Goal: Transaction & Acquisition: Purchase product/service

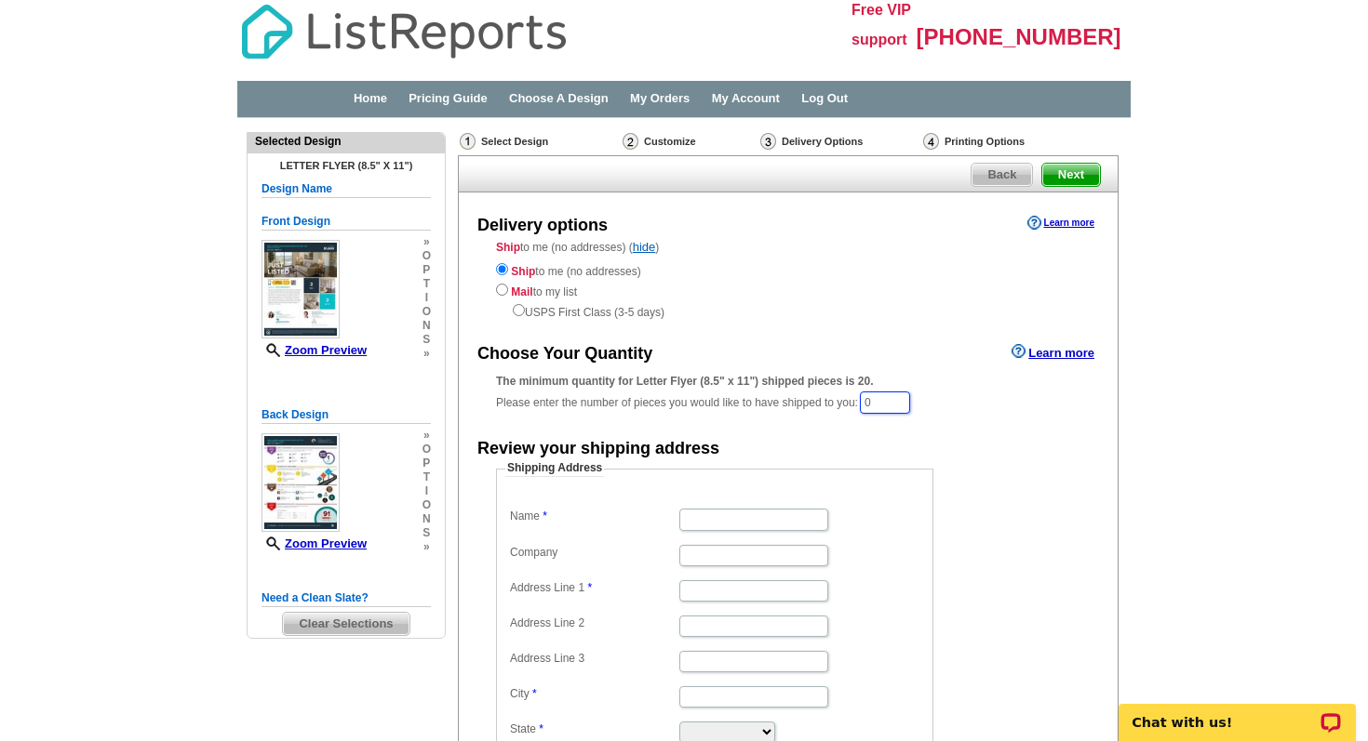
click at [887, 398] on input "0" at bounding box center [885, 403] width 50 height 22
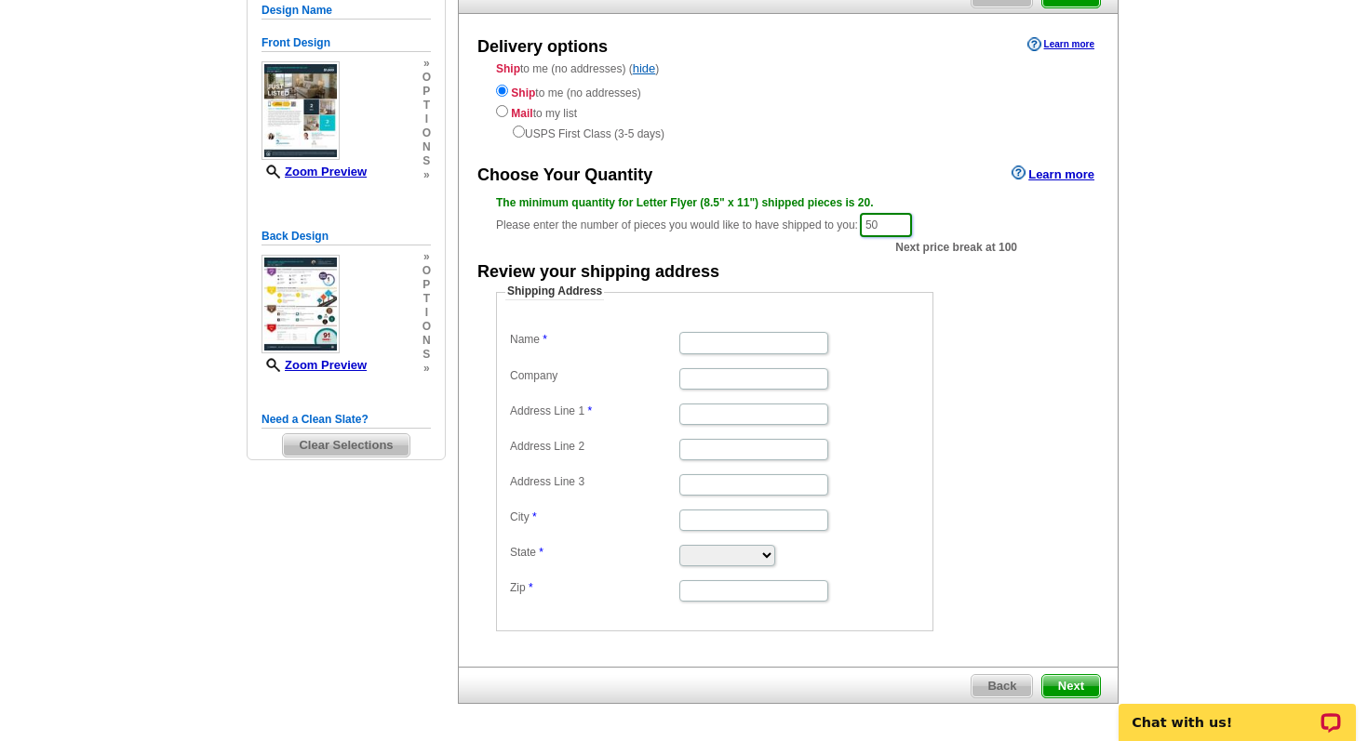
scroll to position [251, 0]
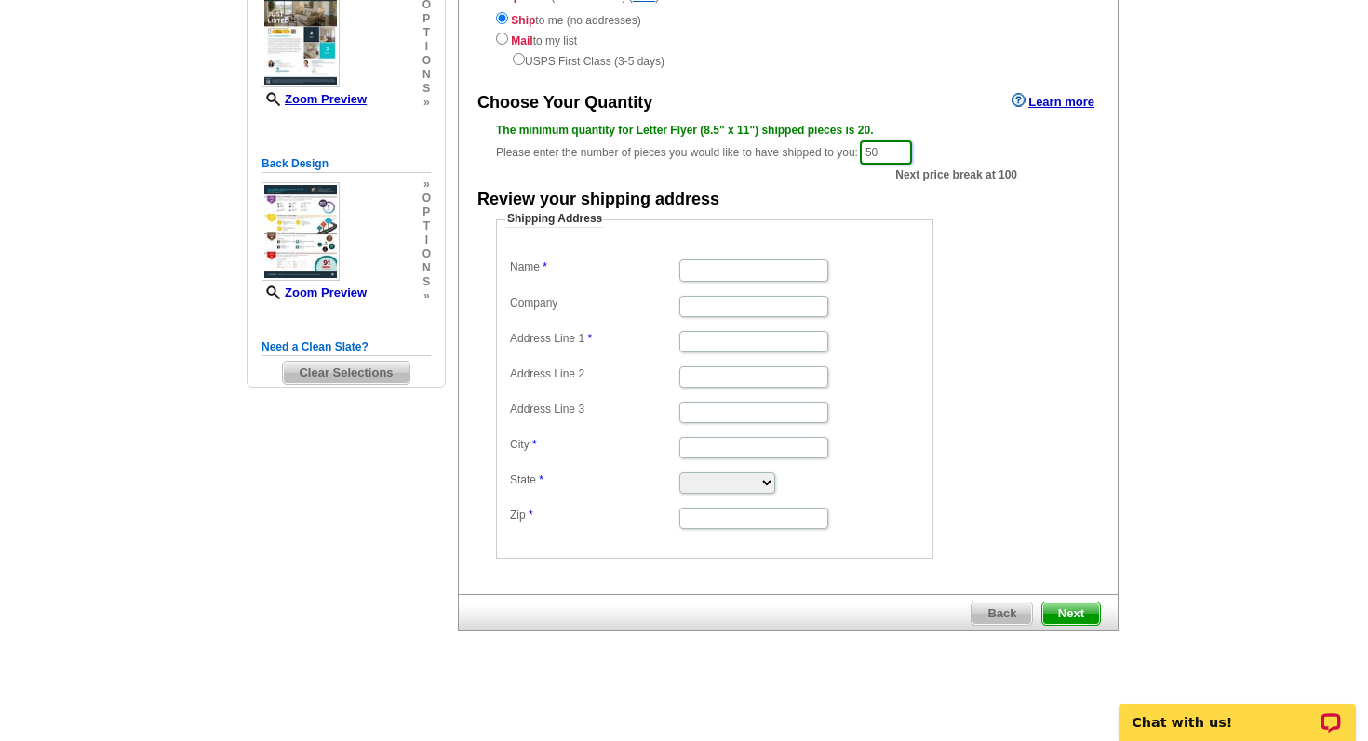
type input "50"
click at [1056, 606] on span "Next" at bounding box center [1071, 614] width 58 height 22
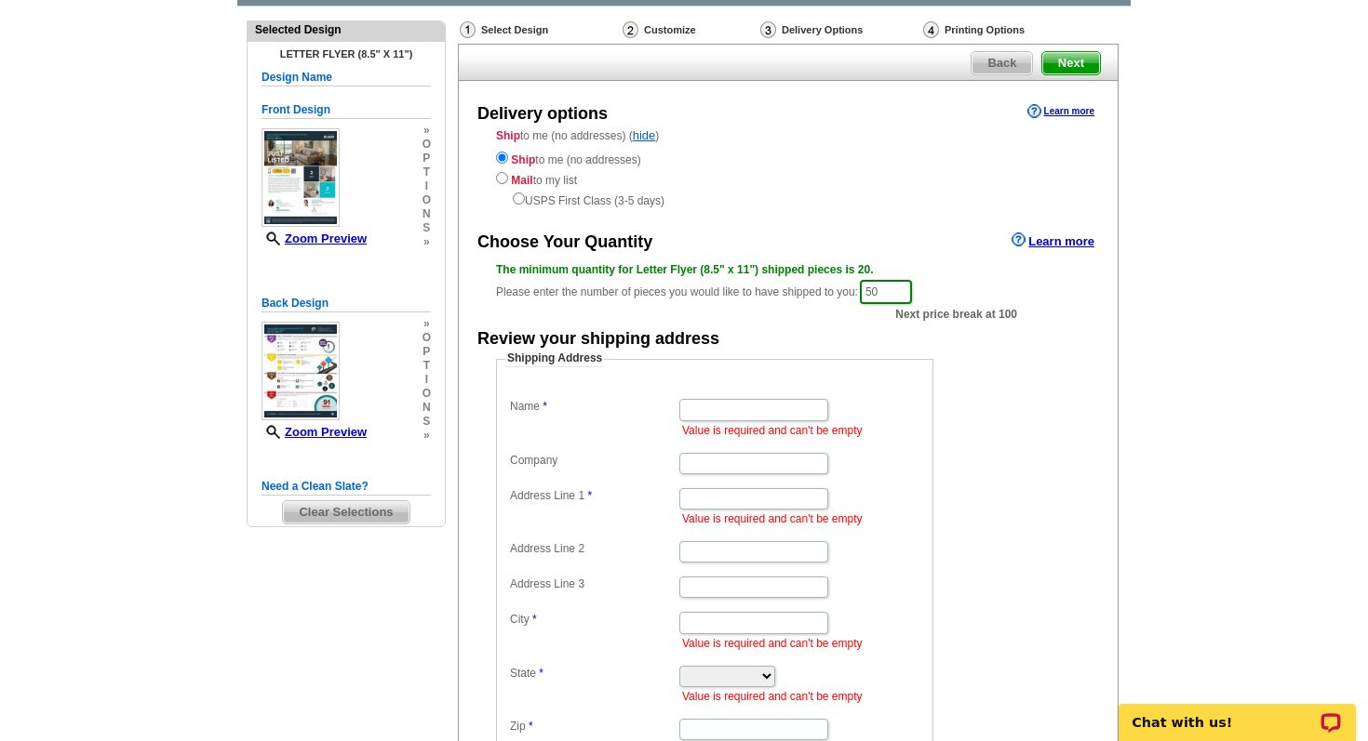
scroll to position [117, 0]
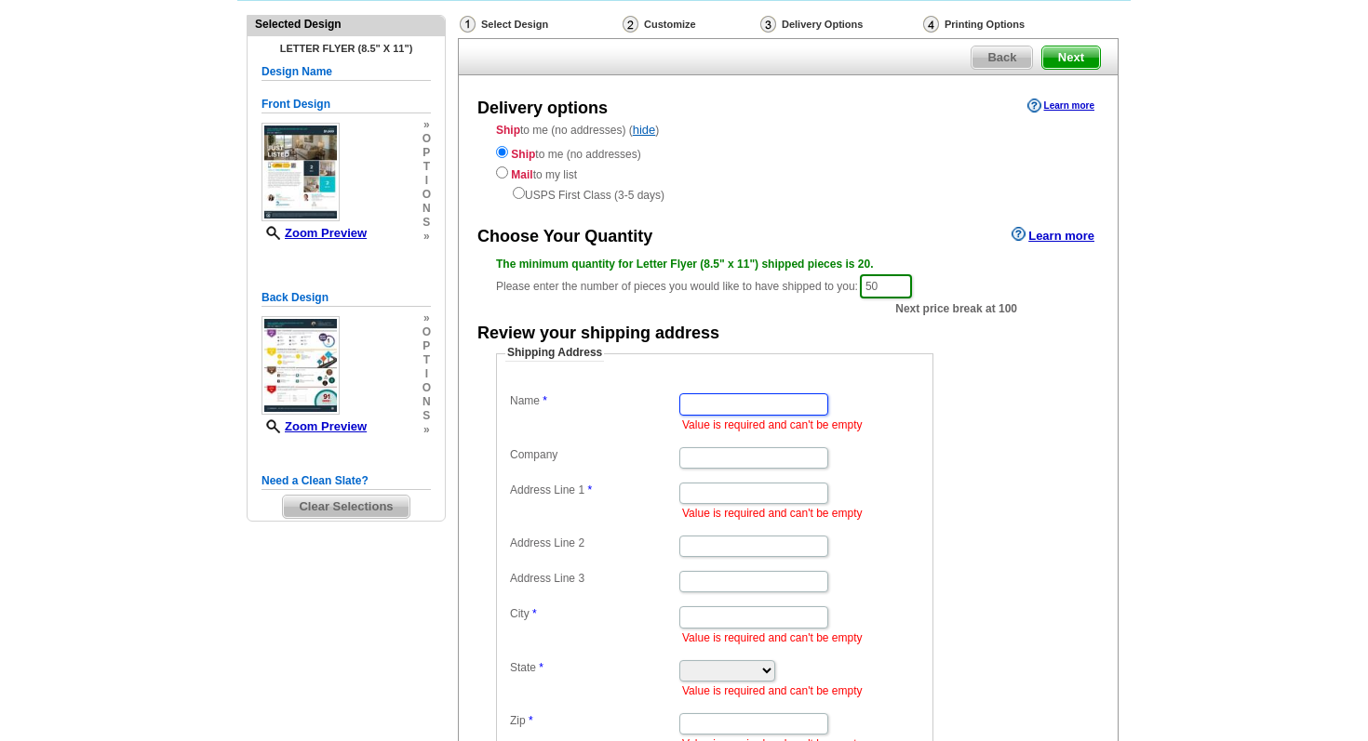
click at [710, 400] on input "Name" at bounding box center [753, 404] width 149 height 21
type input "Ka Vaz"
type input "632 Trace Circle"
type input "Unit 203"
type input "Deerfield Beach"
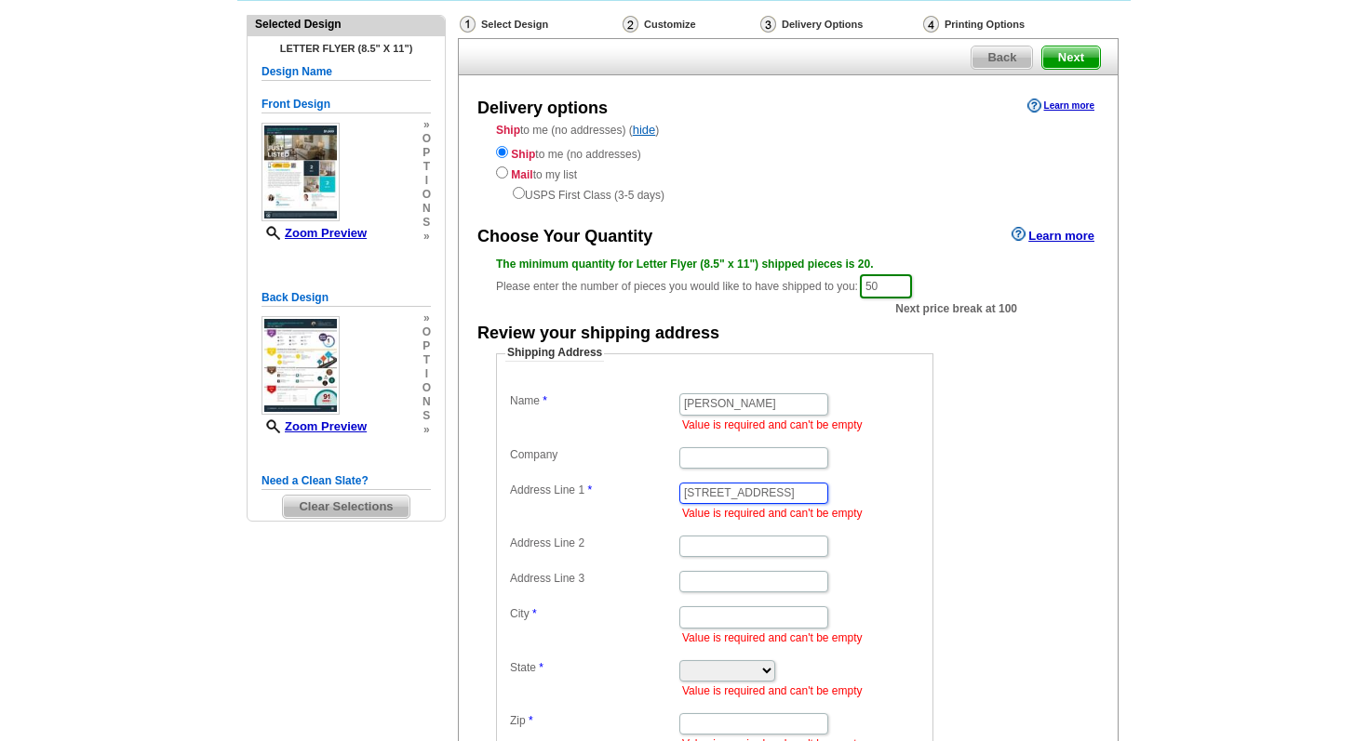
type input "Deerfield Beach"
select select "FL"
type input "33441"
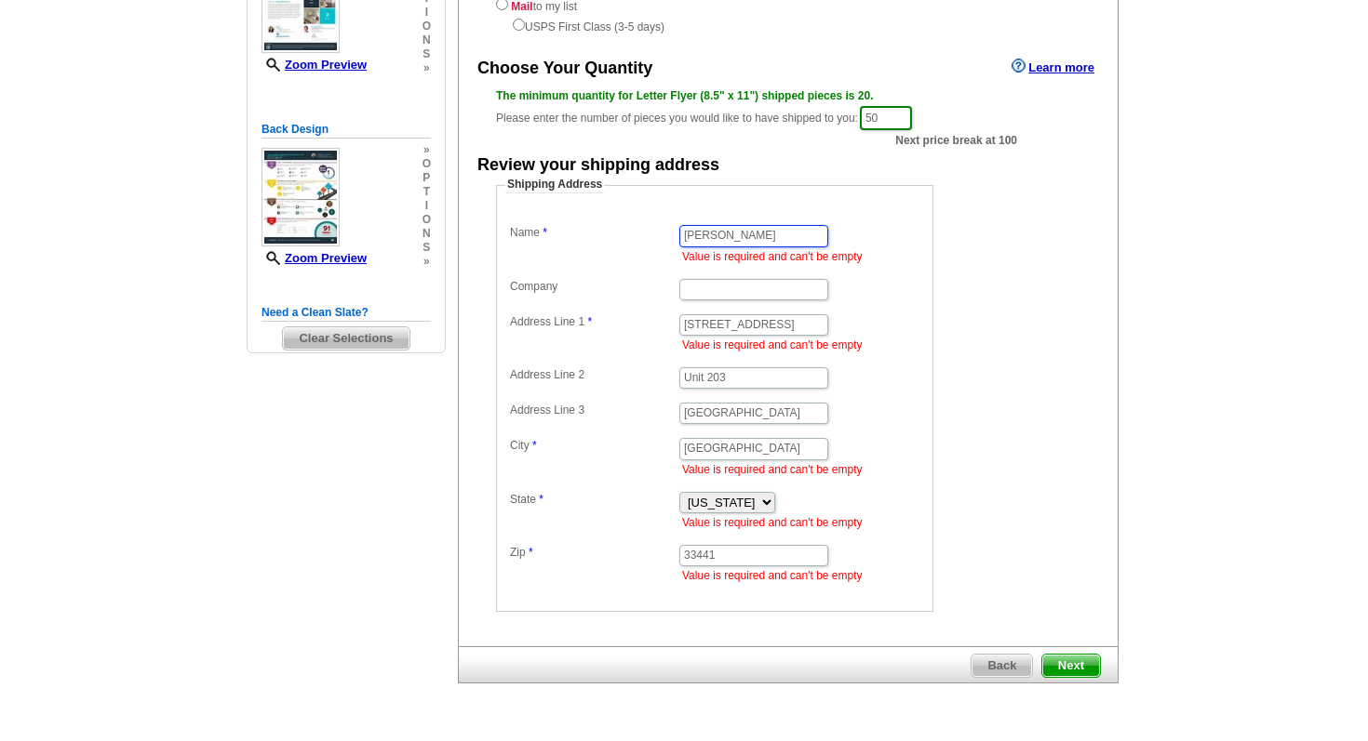
scroll to position [288, 0]
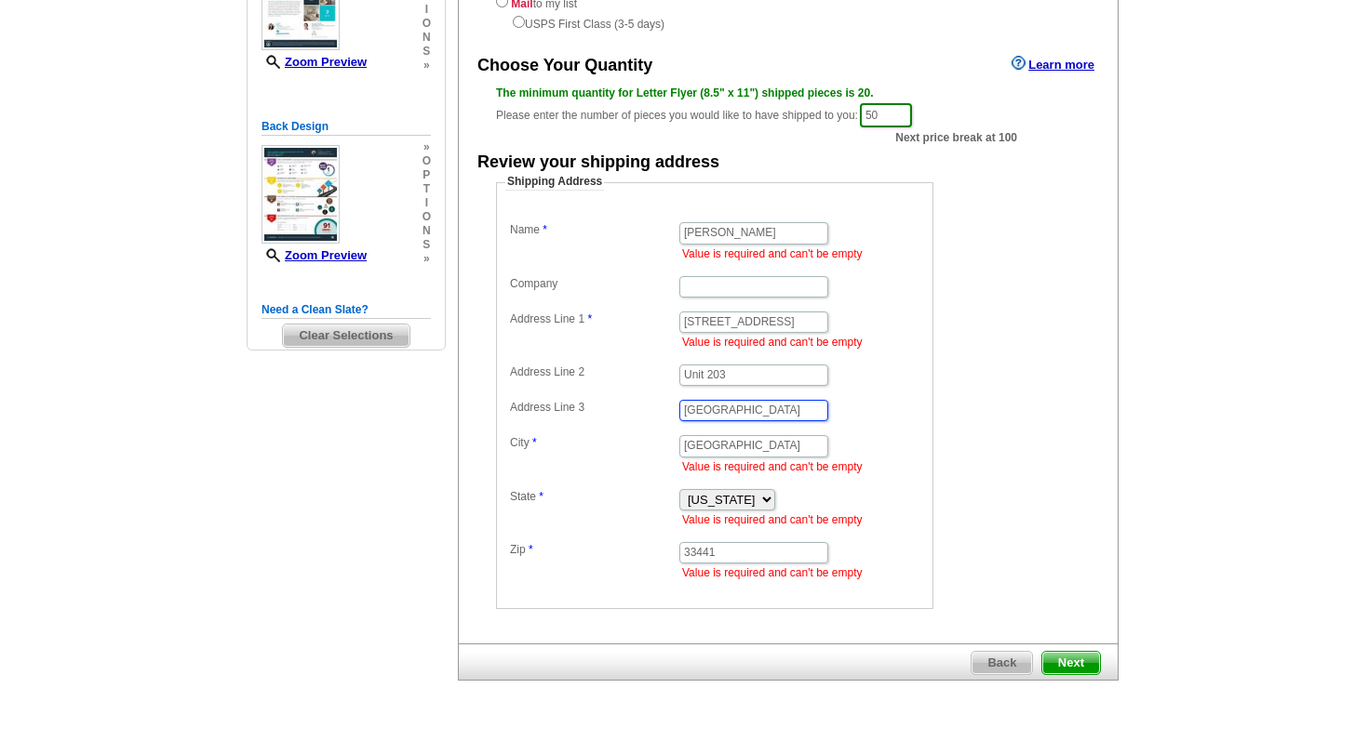
click at [747, 412] on input "Deerfield Beach" at bounding box center [753, 410] width 149 height 21
type input "D"
click at [821, 431] on dd "Deerfield Beach Value is required and can't be empty" at bounding box center [714, 453] width 419 height 44
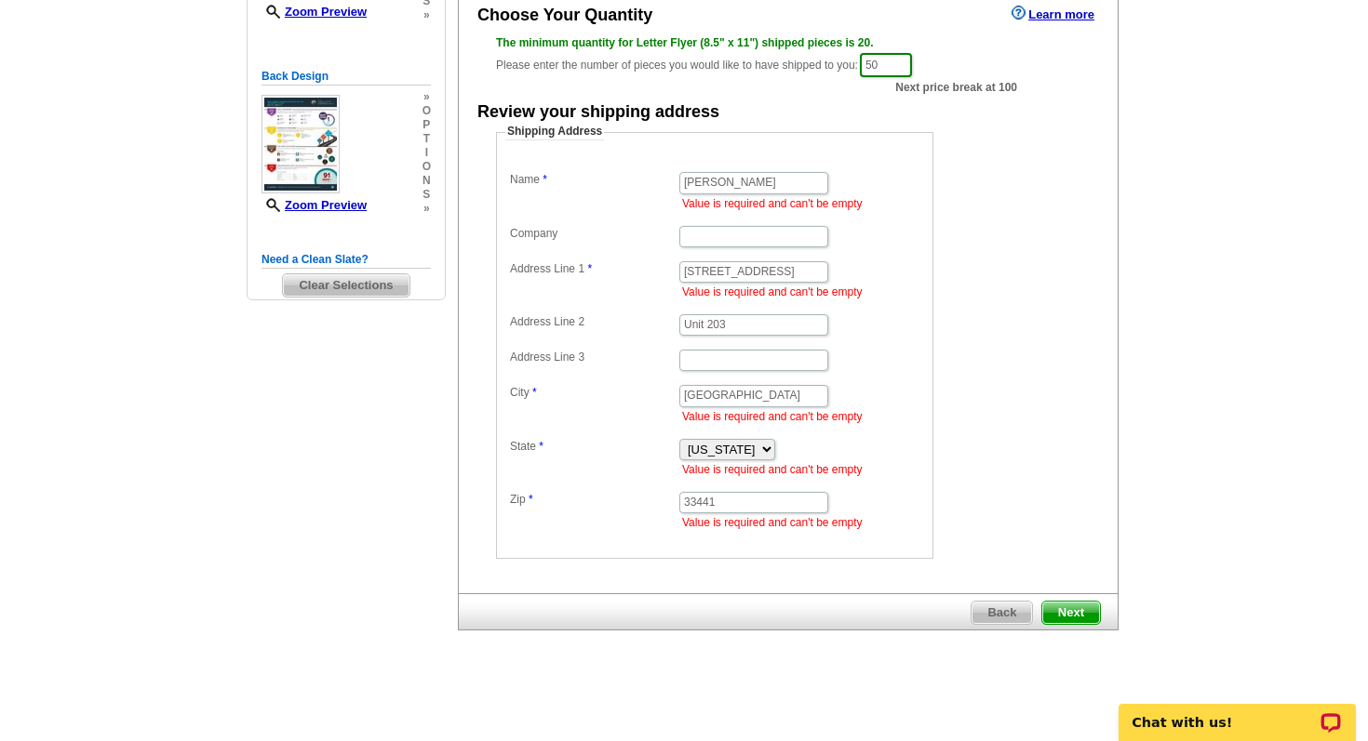
click at [1065, 607] on span "Next" at bounding box center [1071, 613] width 58 height 22
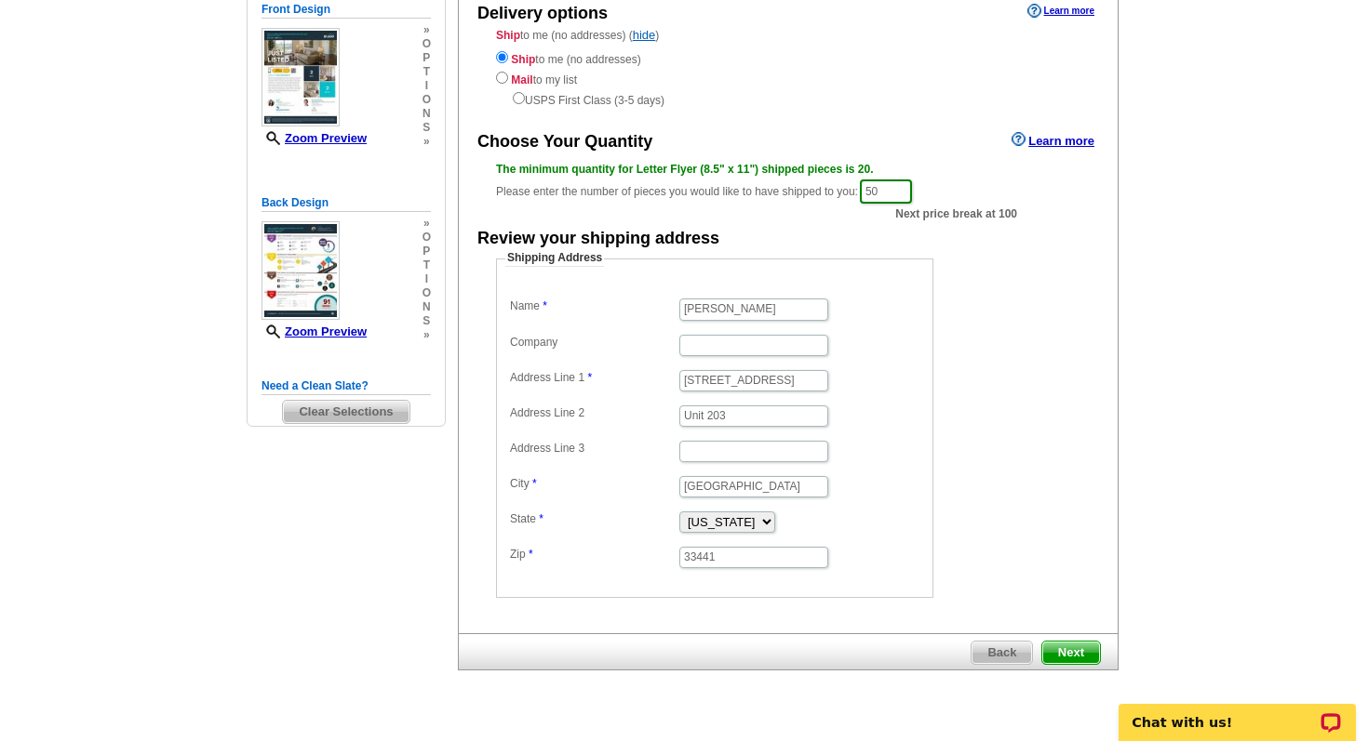
scroll to position [246, 0]
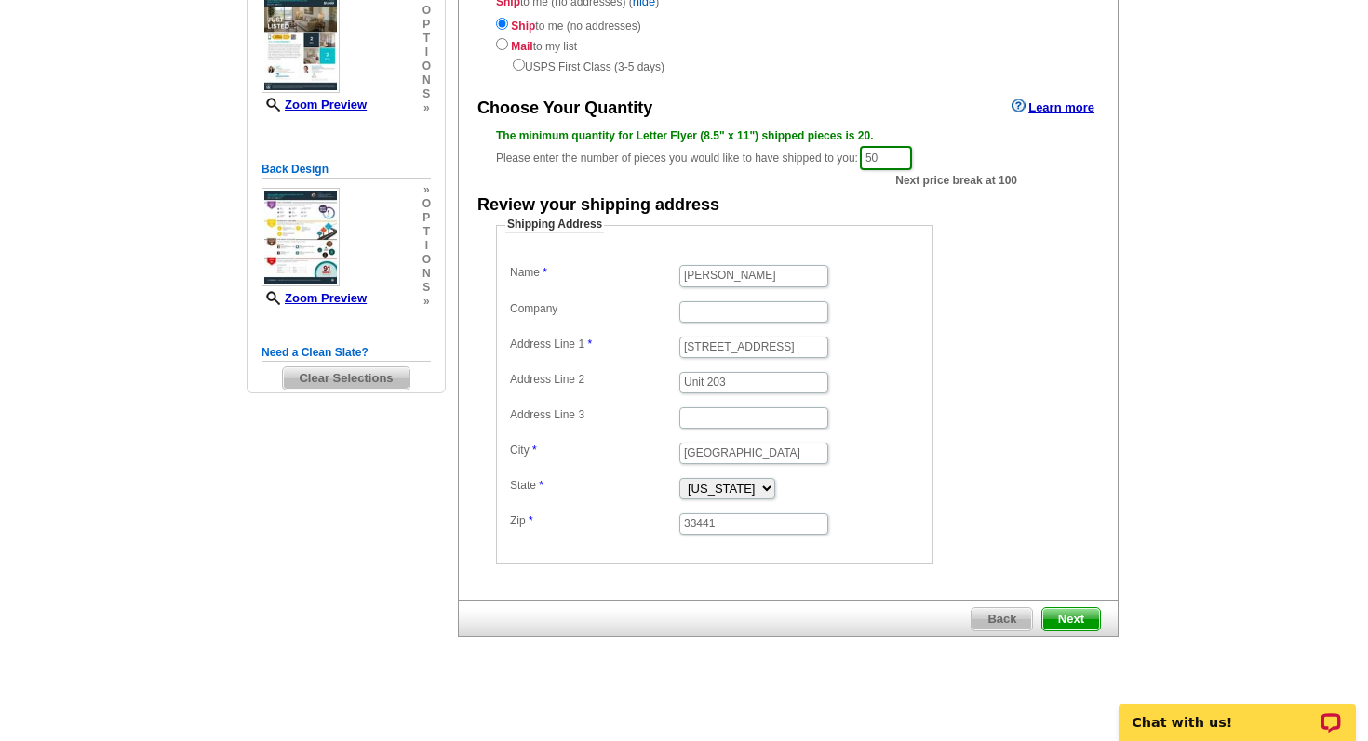
click at [1070, 615] on span "Next" at bounding box center [1071, 619] width 58 height 22
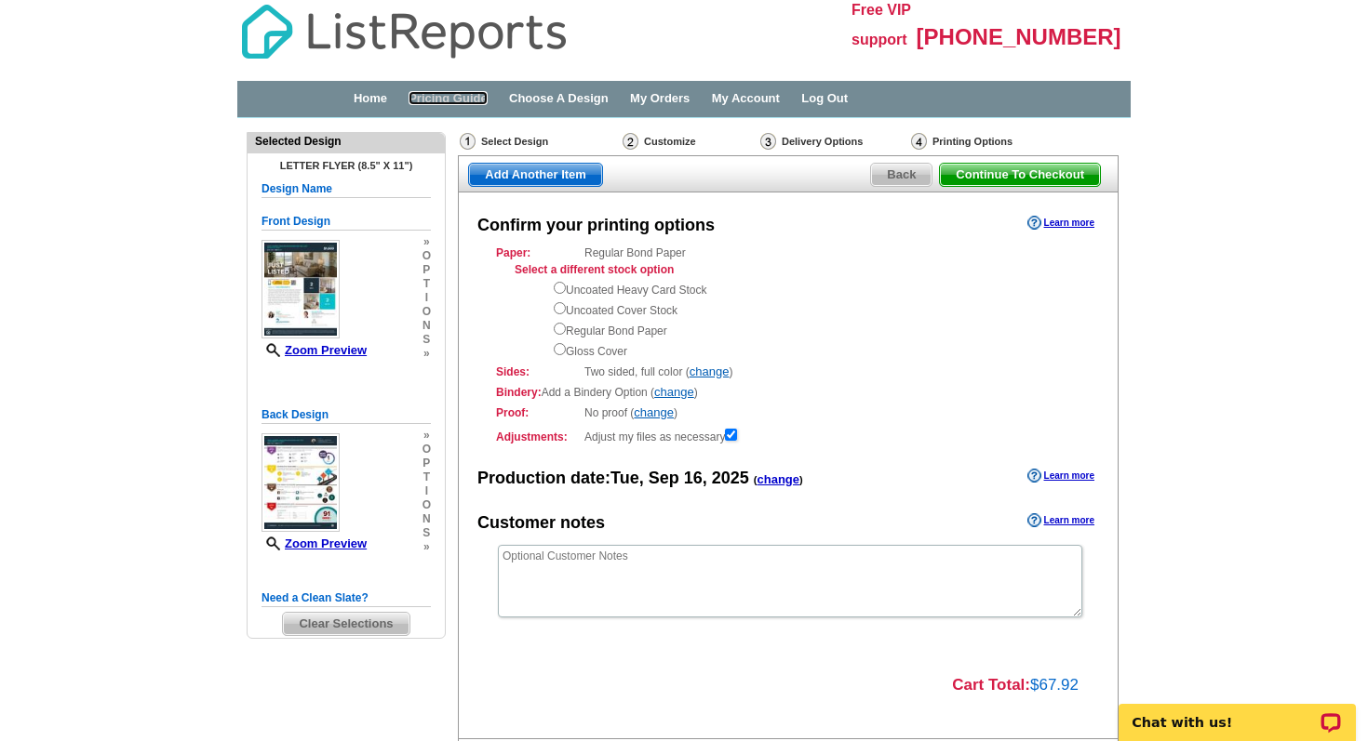
click at [474, 95] on link "Pricing Guide" at bounding box center [447, 98] width 79 height 14
click at [904, 168] on span "Back" at bounding box center [901, 175] width 60 height 22
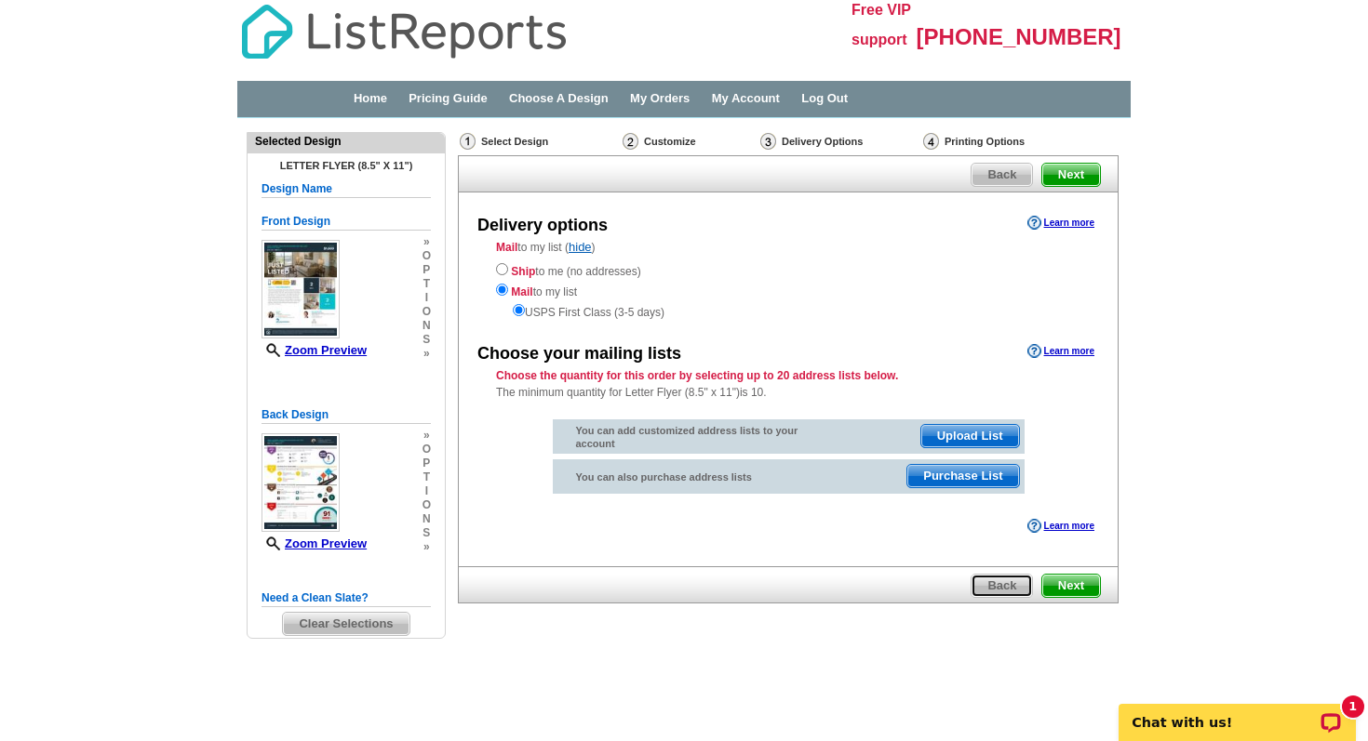
click at [991, 585] on span "Back" at bounding box center [1001, 586] width 60 height 22
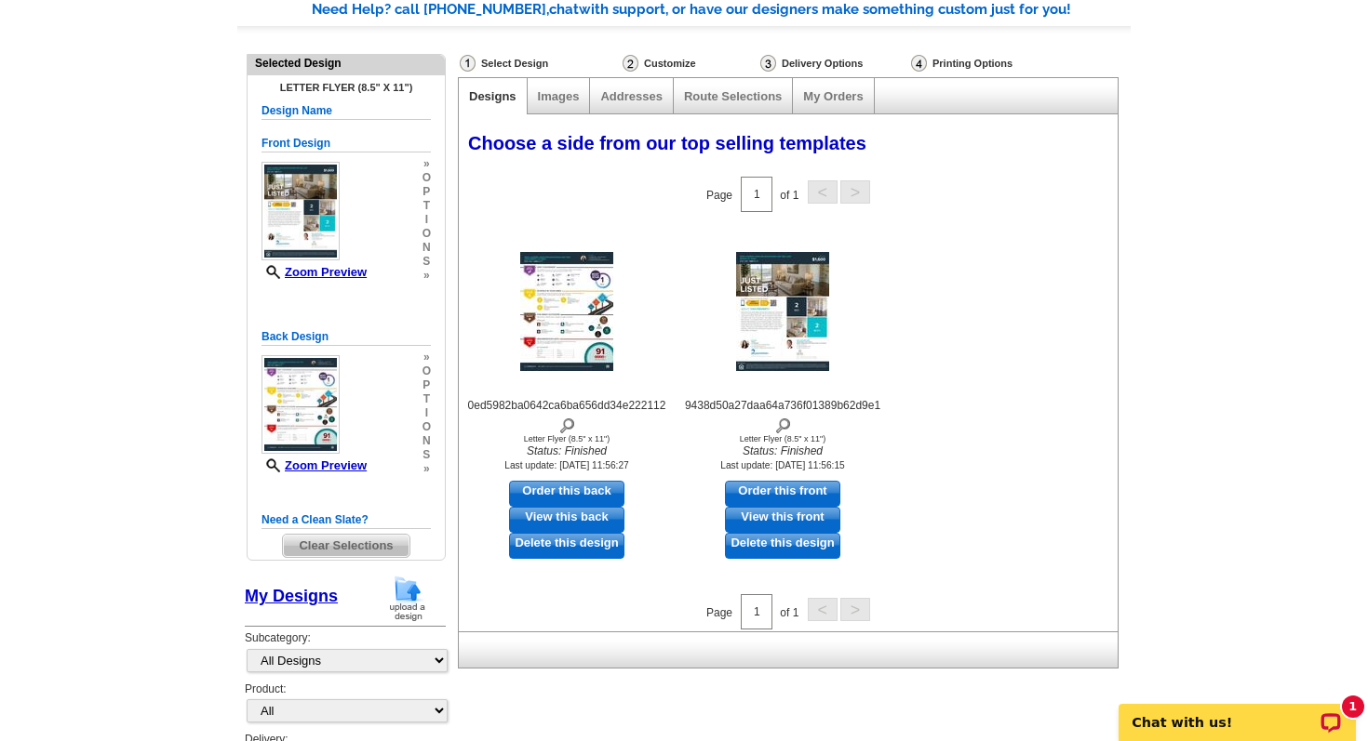
scroll to position [148, 0]
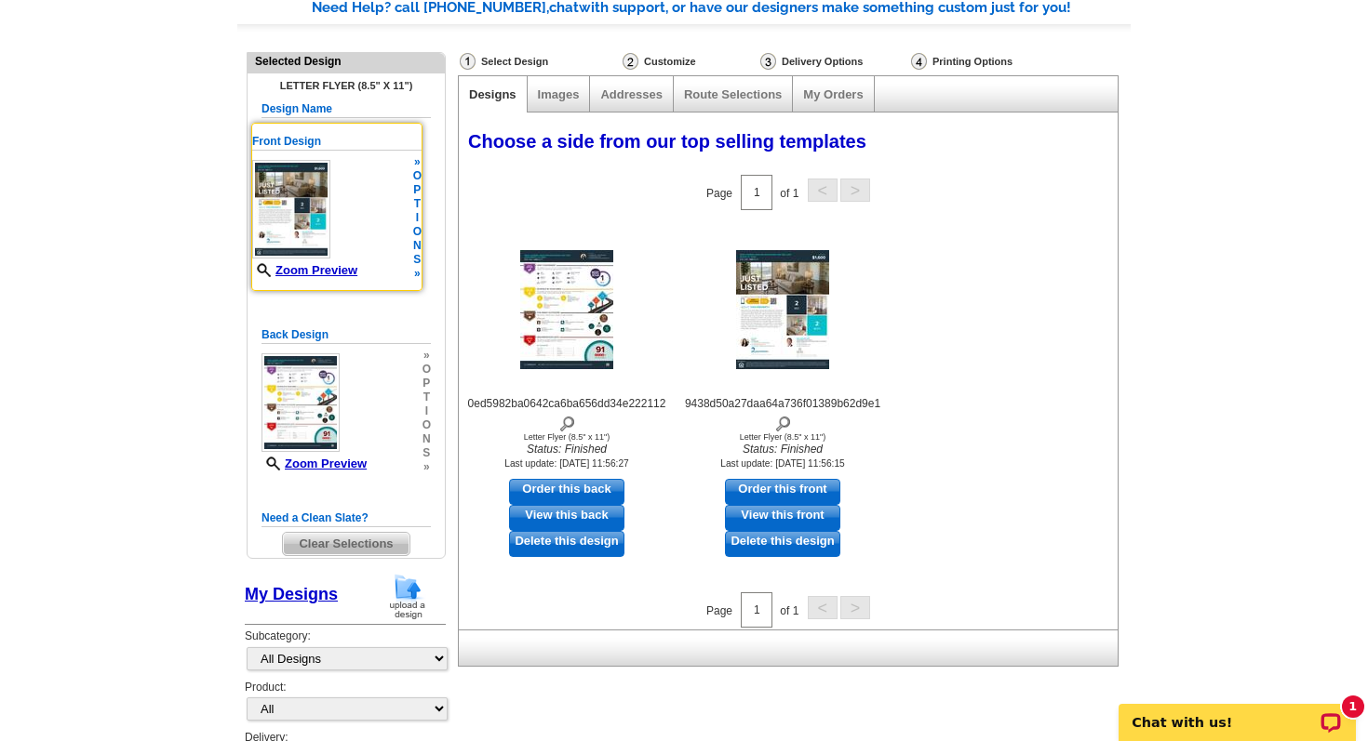
click at [304, 193] on img at bounding box center [291, 209] width 78 height 99
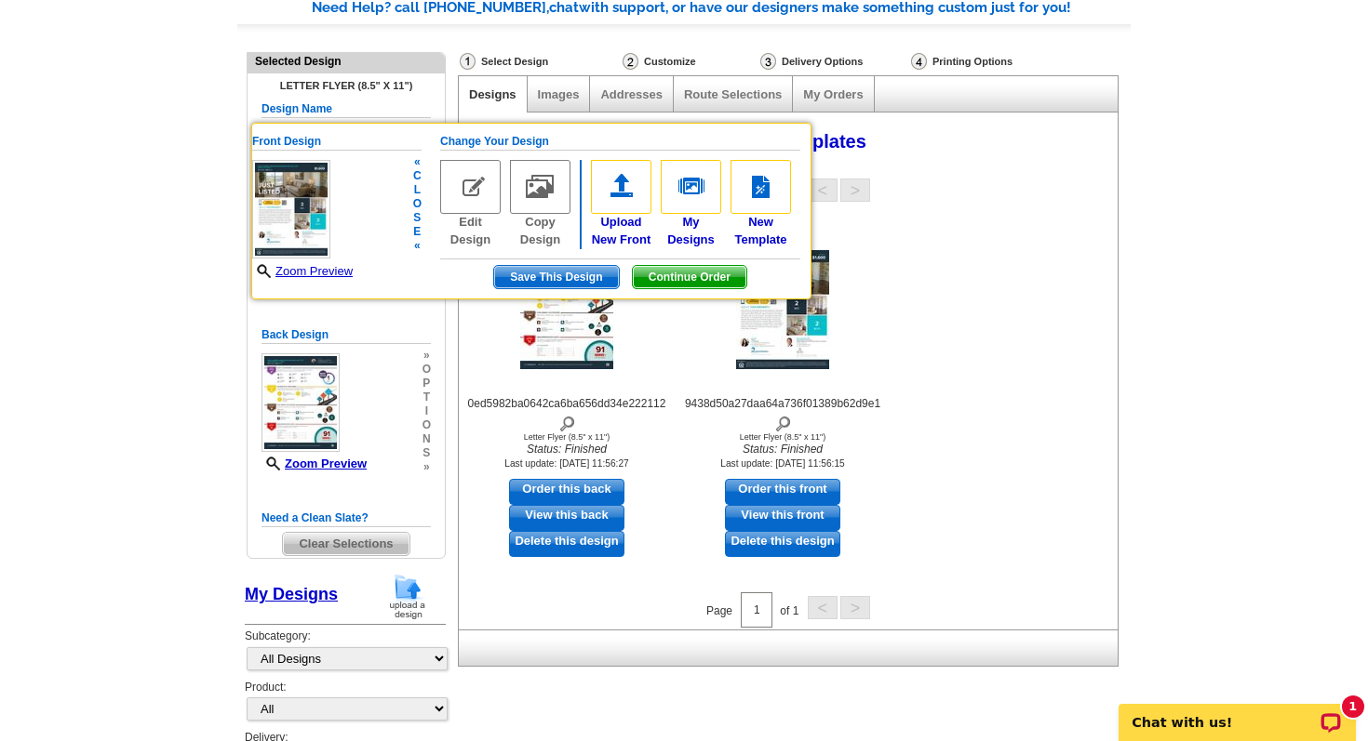
scroll to position [149, 0]
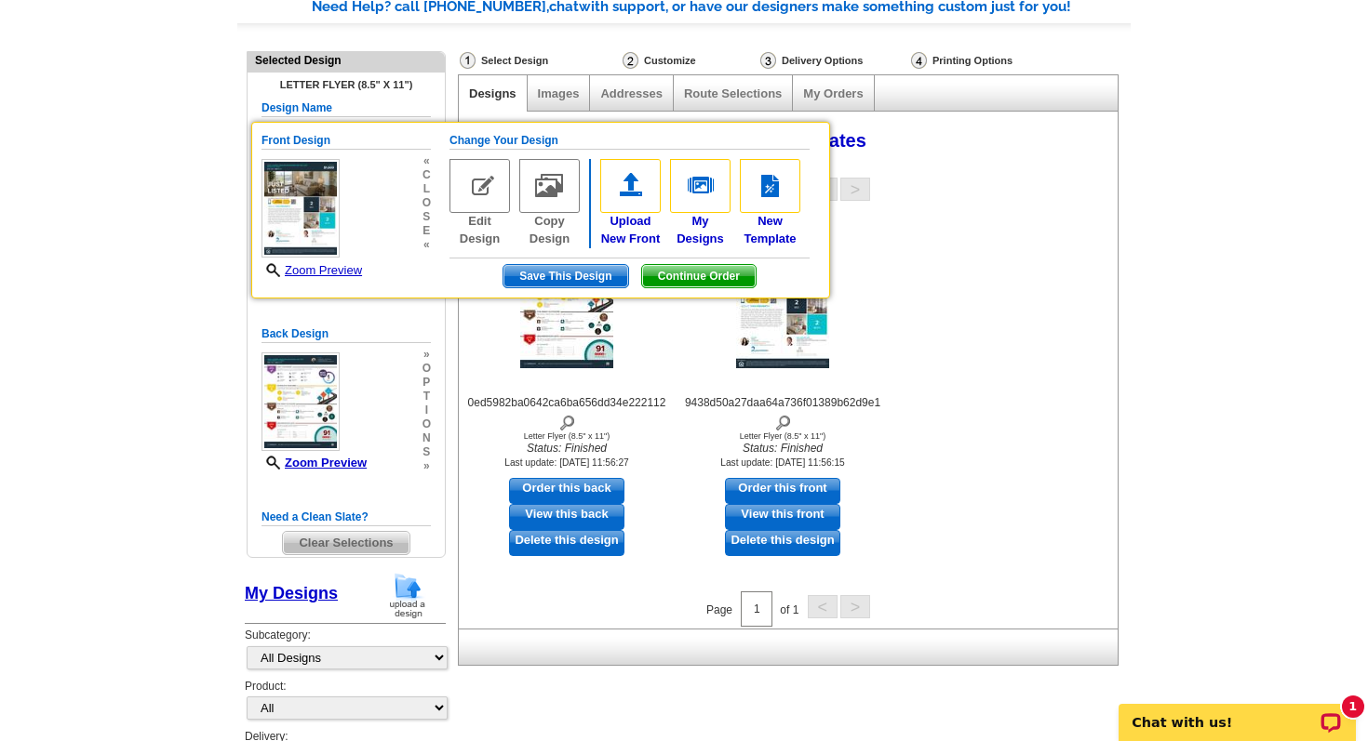
click at [175, 117] on main "Need Help? call 800-260-5887, chat with support, or have our designers make som…" at bounding box center [684, 443] width 1368 height 949
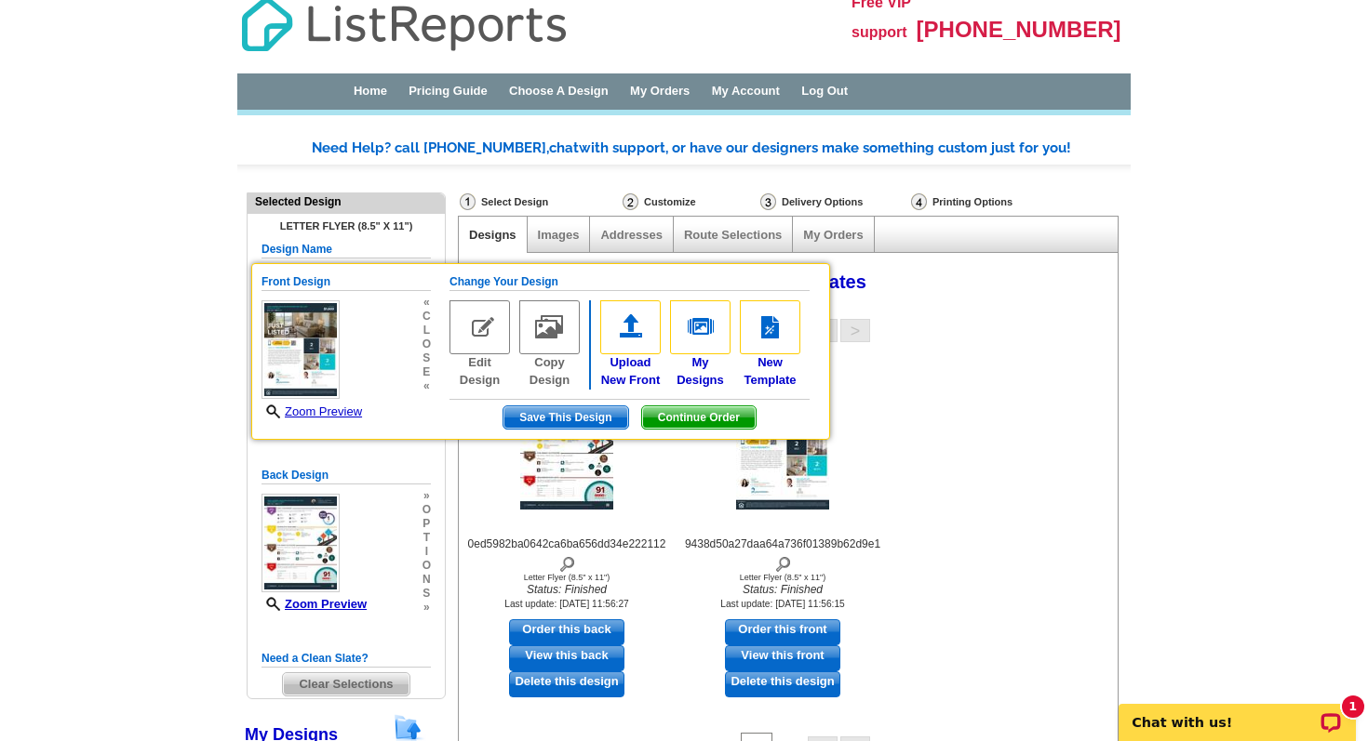
scroll to position [0, 0]
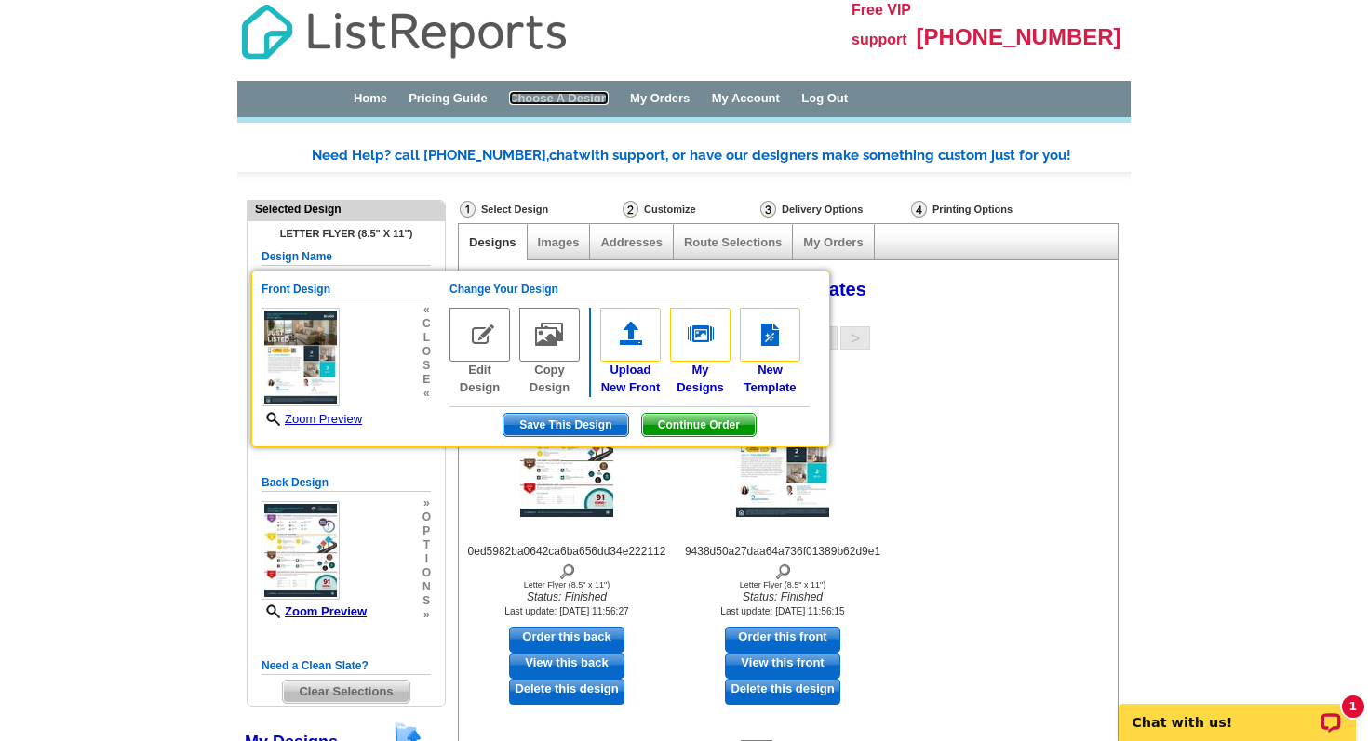
click at [564, 99] on link "Choose A Design" at bounding box center [559, 98] width 100 height 14
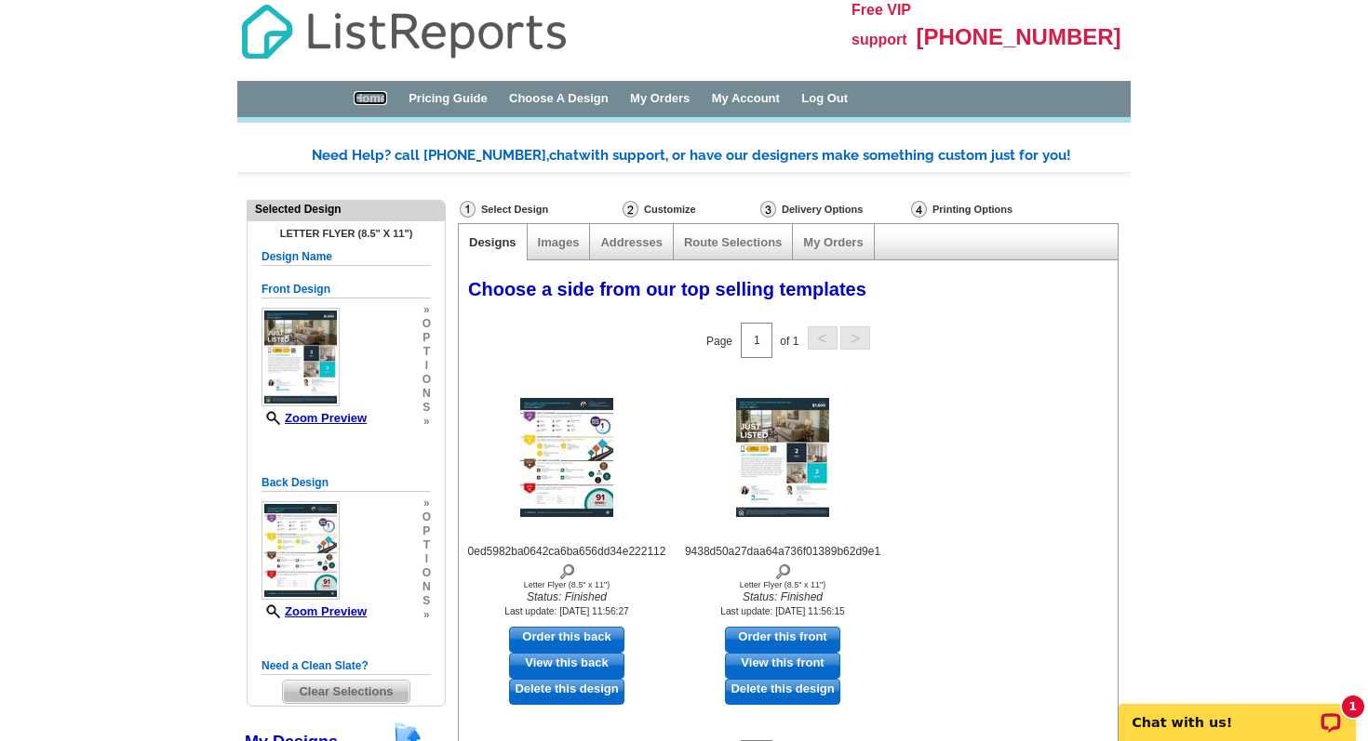
click at [375, 100] on link "Home" at bounding box center [370, 98] width 33 height 14
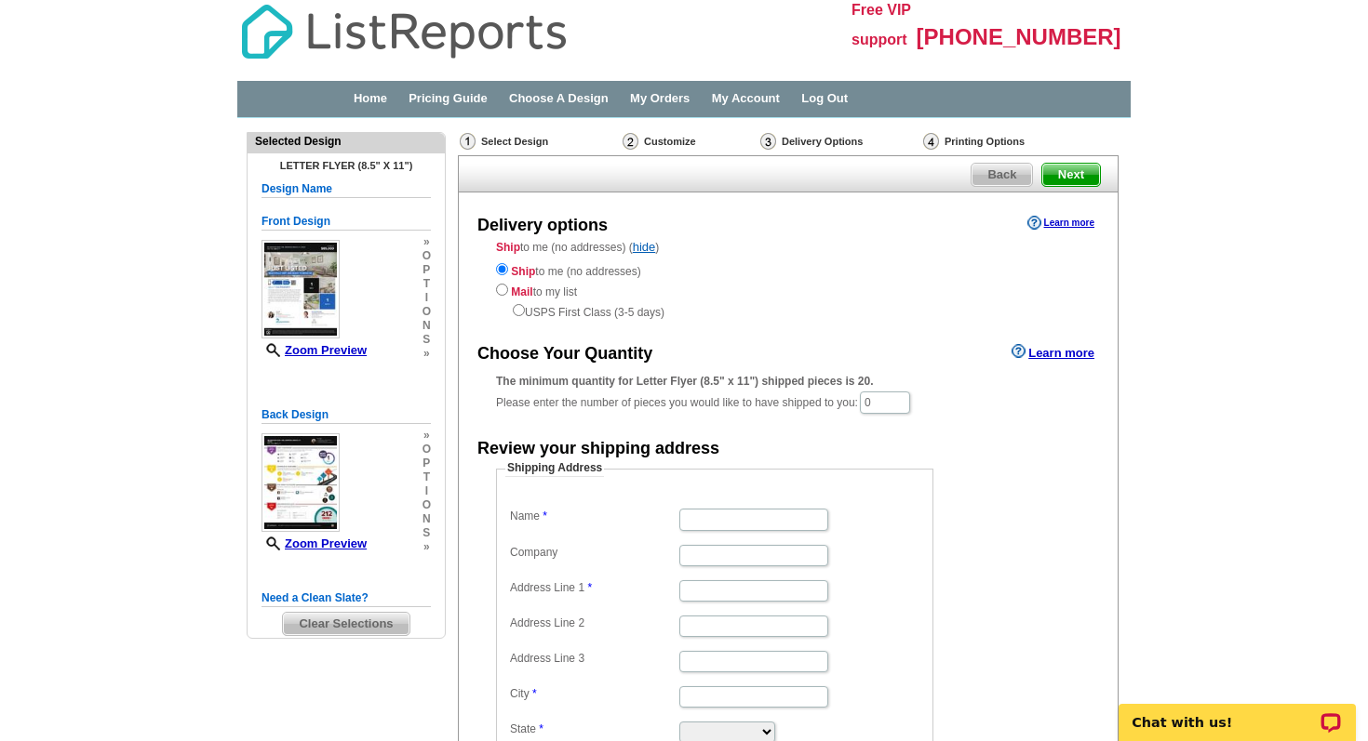
click at [554, 290] on div "Ship to me (no addresses) Mail to my list USPS First Class (3-5 days)" at bounding box center [788, 290] width 584 height 61
click at [500, 289] on input "radio" at bounding box center [502, 290] width 12 height 12
radio input "true"
